Goal: Check status: Check status

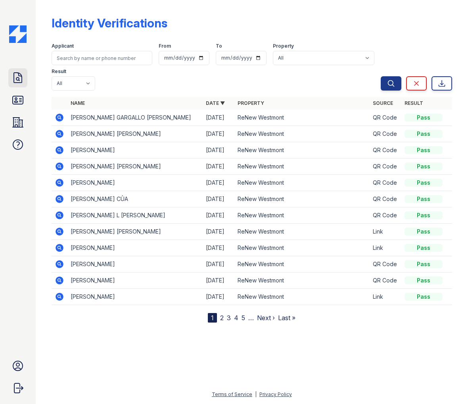
click at [17, 76] on icon at bounding box center [18, 77] width 13 height 13
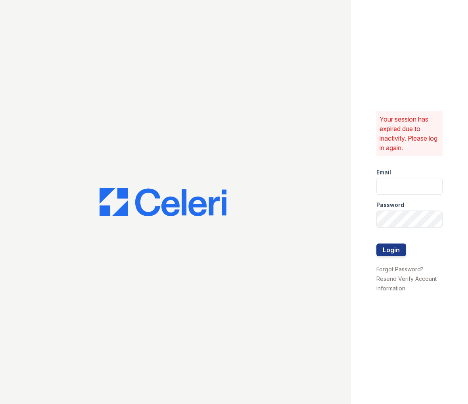
type input "[EMAIL_ADDRESS][DOMAIN_NAME]"
click at [393, 252] on button "Login" at bounding box center [392, 249] width 30 height 13
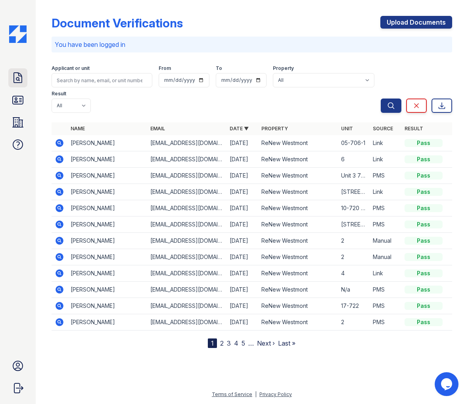
click at [22, 81] on icon at bounding box center [18, 77] width 13 height 13
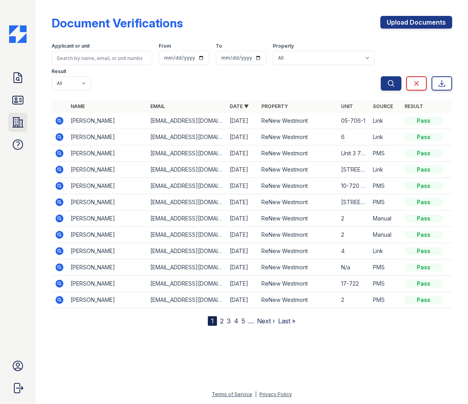
click at [26, 125] on link "Properties" at bounding box center [17, 122] width 19 height 19
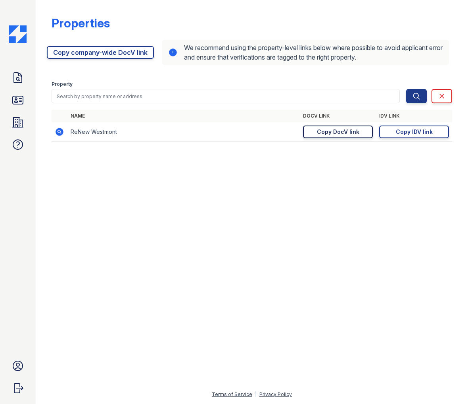
click at [354, 129] on div "Copy DocV link" at bounding box center [338, 132] width 42 height 8
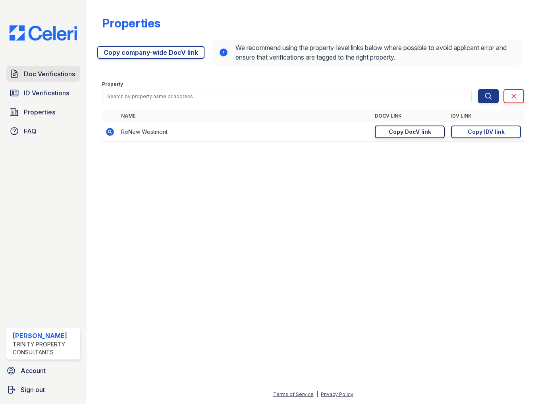
click at [61, 77] on span "Doc Verifications" at bounding box center [49, 74] width 51 height 10
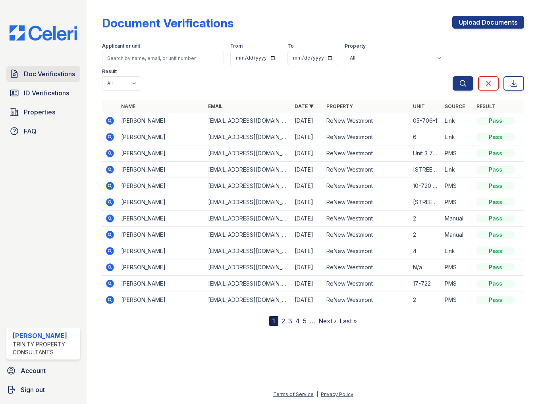
click at [52, 74] on span "Doc Verifications" at bounding box center [49, 74] width 51 height 10
click at [114, 118] on icon at bounding box center [110, 121] width 10 height 10
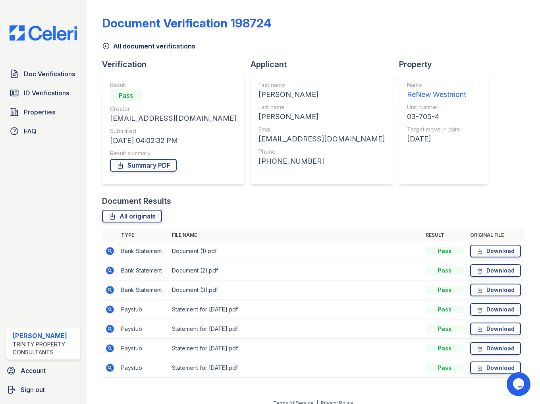
click at [112, 309] on icon at bounding box center [110, 309] width 8 height 8
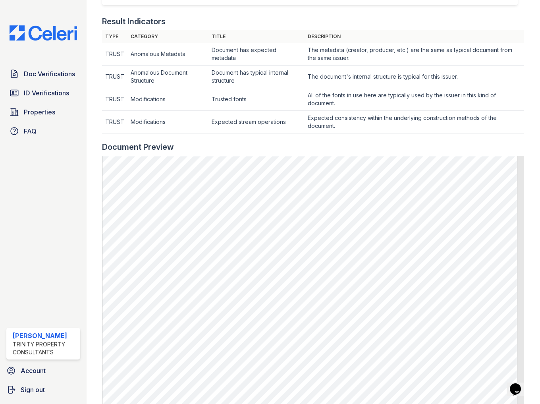
scroll to position [220, 0]
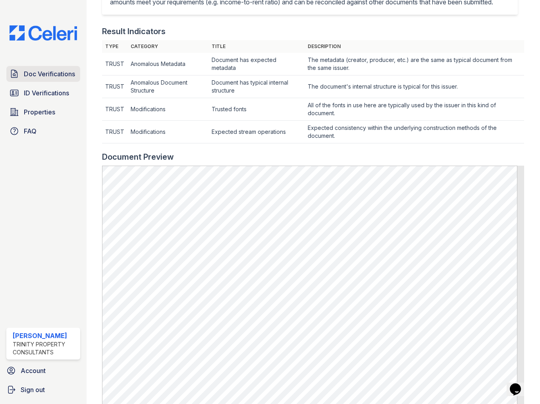
click at [63, 67] on link "Doc Verifications" at bounding box center [43, 74] width 74 height 16
